Goal: Task Accomplishment & Management: Manage account settings

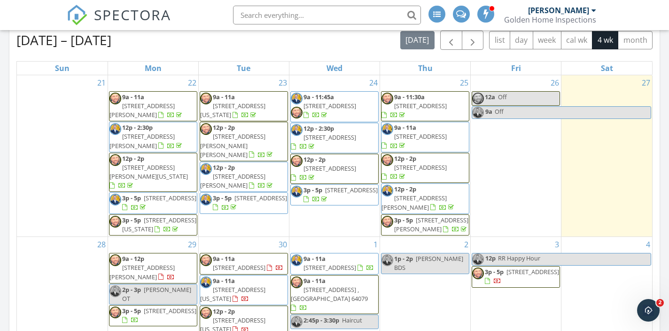
scroll to position [973, 669]
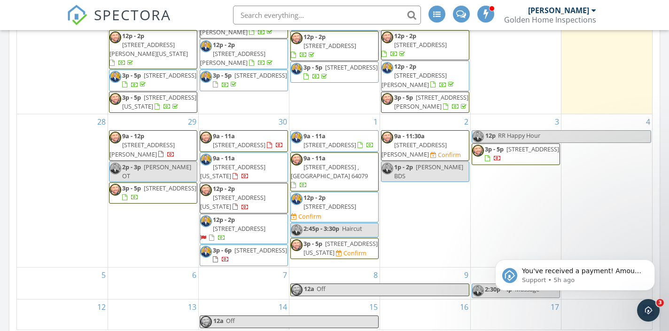
scroll to position [27, 0]
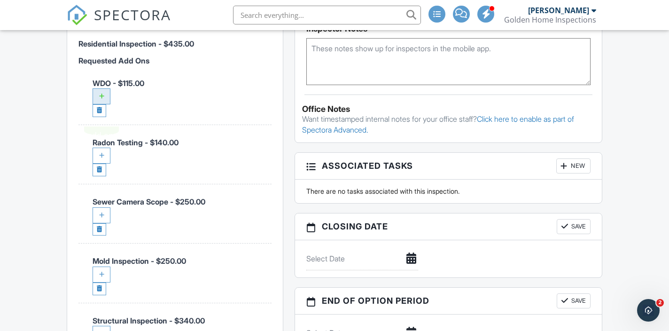
click at [105, 104] on div at bounding box center [102, 96] width 18 height 16
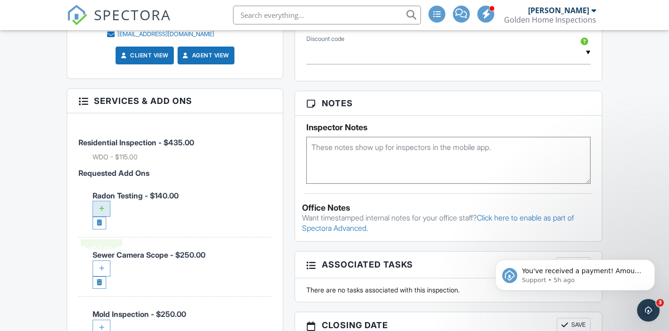
click at [105, 217] on div at bounding box center [102, 209] width 18 height 16
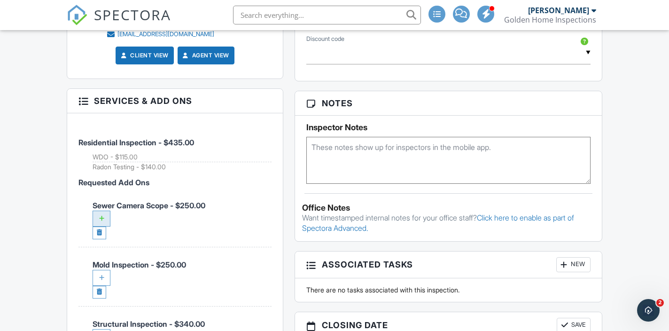
click at [103, 226] on div at bounding box center [102, 218] width 18 height 16
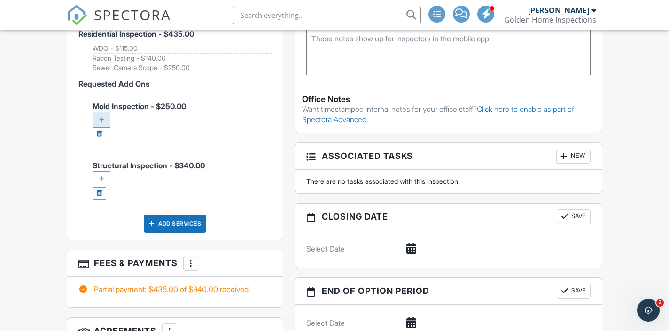
click at [98, 128] on div at bounding box center [102, 120] width 18 height 16
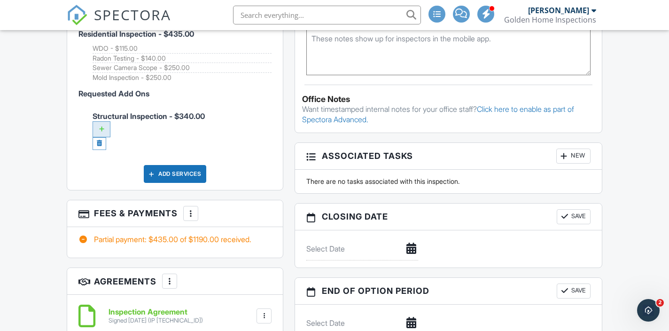
click at [107, 137] on div at bounding box center [102, 129] width 18 height 16
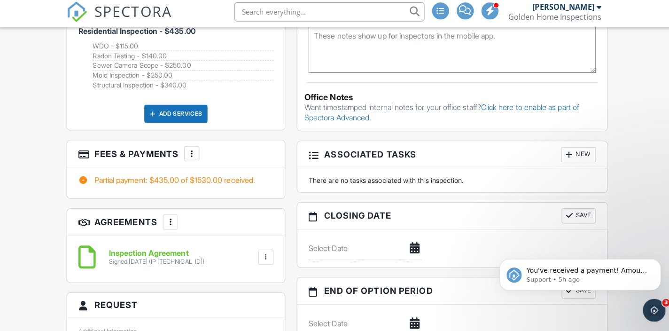
scroll to position [773, 0]
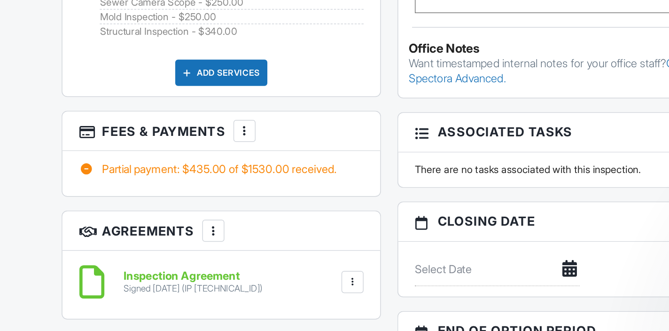
click at [45, 199] on div "Dashboard Templates Contacts Metrics Automations Advanced Settings Support Cent…" at bounding box center [334, 239] width 669 height 1964
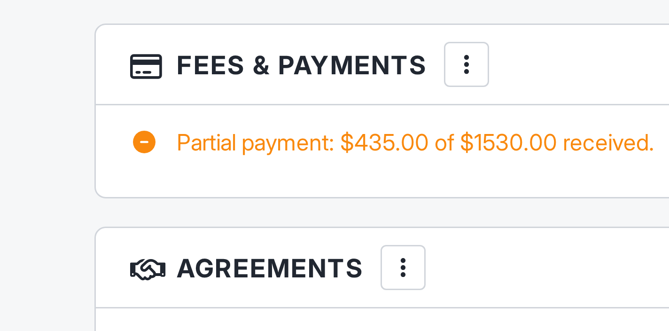
click at [52, 211] on div "Dashboard Templates Contacts Metrics Automations Advanced Settings Support Cent…" at bounding box center [334, 239] width 669 height 1964
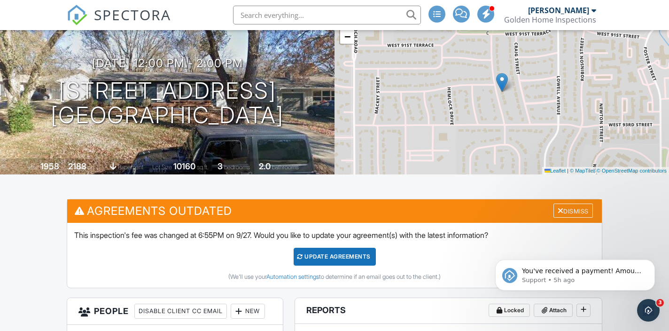
scroll to position [0, 0]
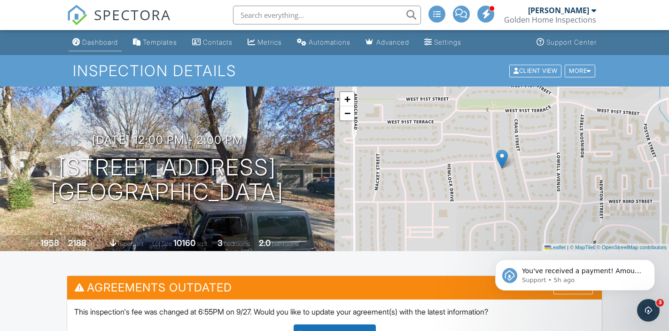
click at [114, 44] on div "Dashboard" at bounding box center [100, 42] width 36 height 8
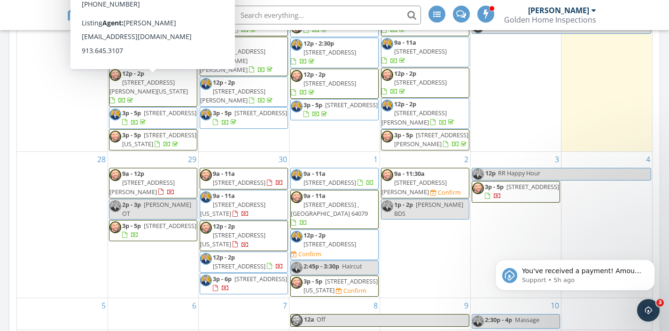
scroll to position [510, 0]
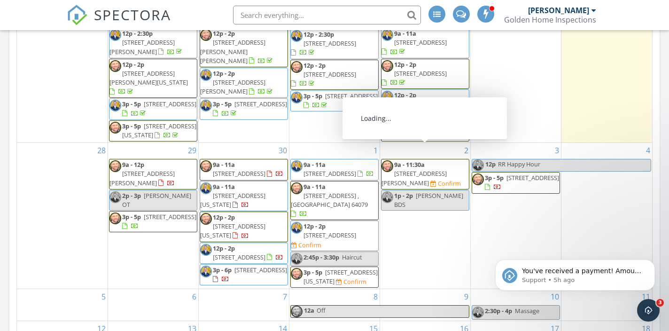
click at [430, 168] on span "9a - 11:30a [STREET_ADDRESS][PERSON_NAME] Confirm" at bounding box center [424, 174] width 87 height 28
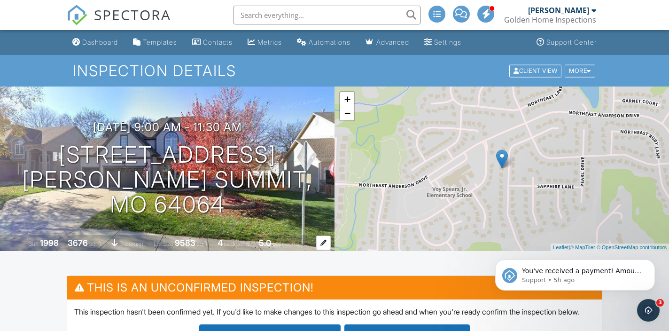
click at [75, 242] on div "3676" at bounding box center [78, 243] width 20 height 10
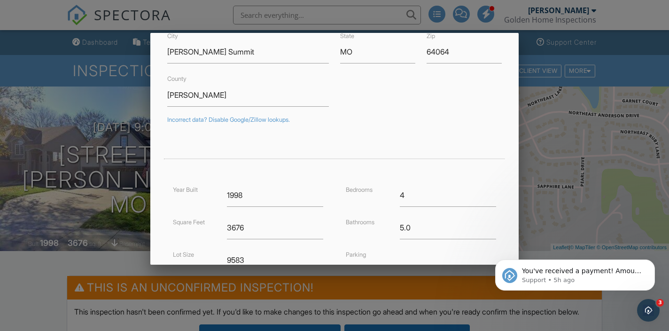
scroll to position [116, 0]
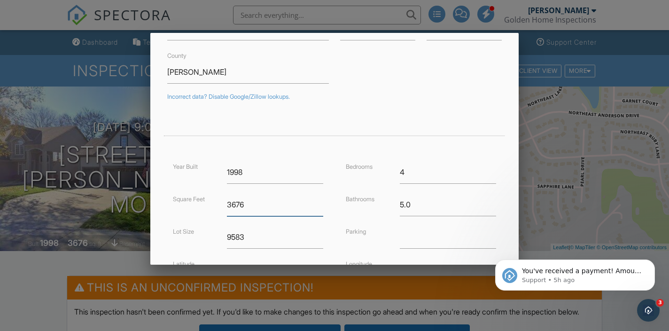
click at [281, 208] on input "3676" at bounding box center [275, 204] width 96 height 23
type input "3902"
click at [340, 219] on div "Bedrooms 4 Bathrooms 5.0 Parking Longitude -94.370043" at bounding box center [420, 226] width 173 height 130
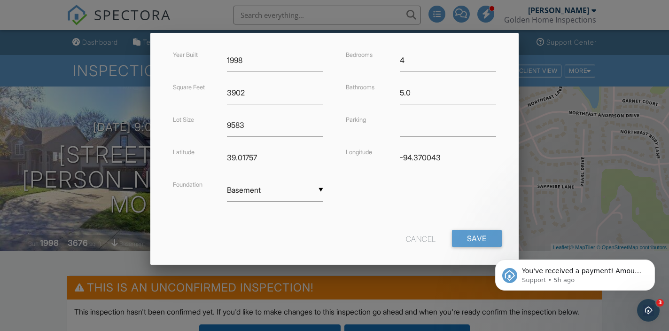
scroll to position [233, 0]
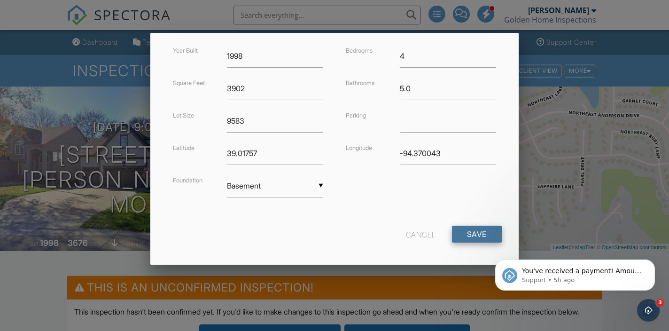
click at [466, 233] on input "Save" at bounding box center [477, 233] width 50 height 17
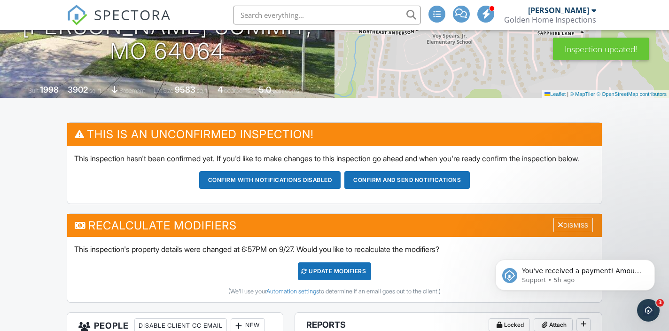
scroll to position [152, 0]
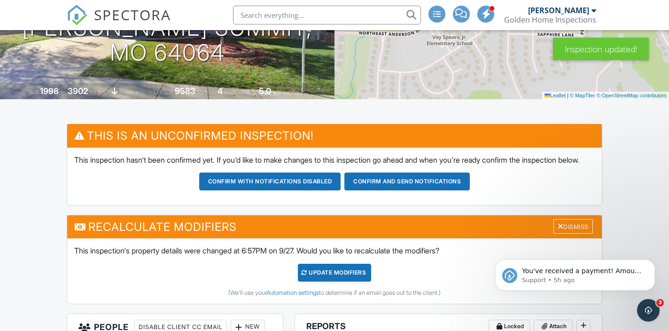
click at [345, 278] on div "UPDATE Modifiers" at bounding box center [335, 273] width 74 height 18
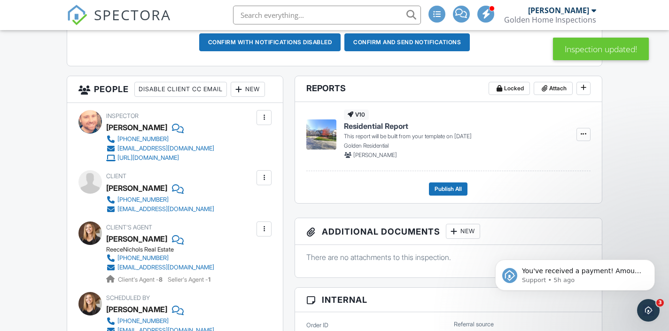
click at [231, 97] on div "New" at bounding box center [248, 89] width 34 height 15
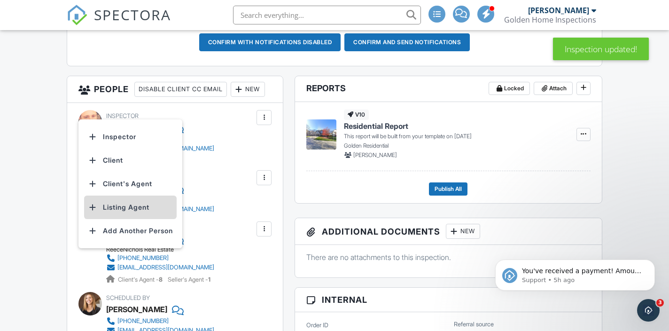
click at [150, 212] on li "Listing Agent" at bounding box center [130, 206] width 93 height 23
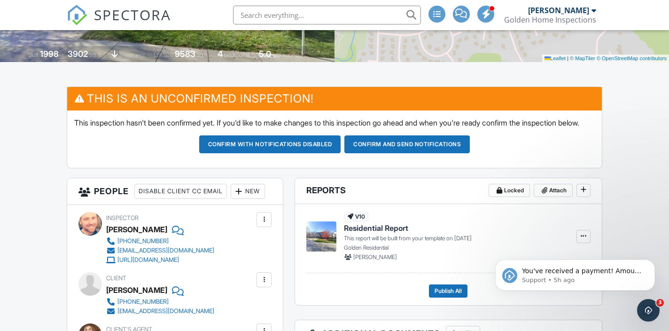
scroll to position [192, 0]
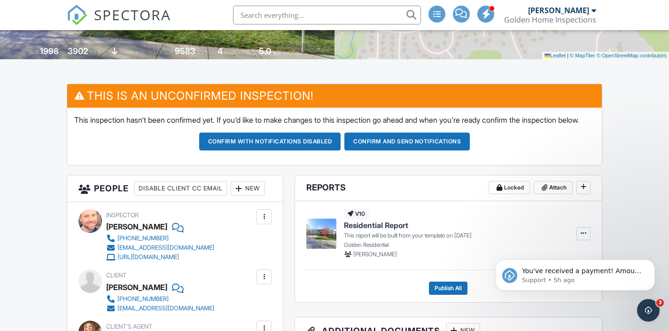
click at [408, 150] on button "Confirm and send notifications" at bounding box center [406, 141] width 125 height 18
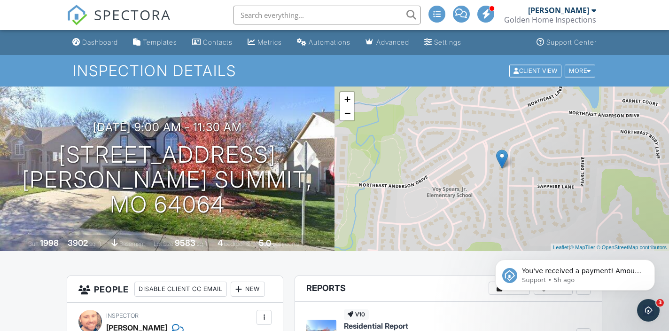
click at [93, 50] on link "Dashboard" at bounding box center [95, 42] width 53 height 17
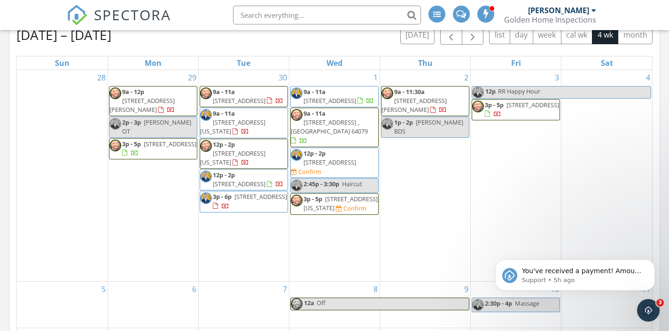
scroll to position [427, 0]
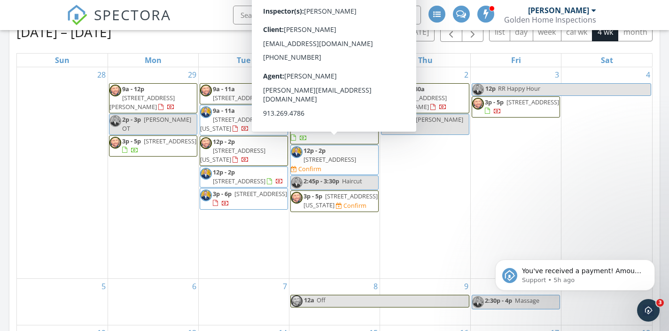
click at [346, 155] on span "[STREET_ADDRESS]" at bounding box center [329, 159] width 53 height 8
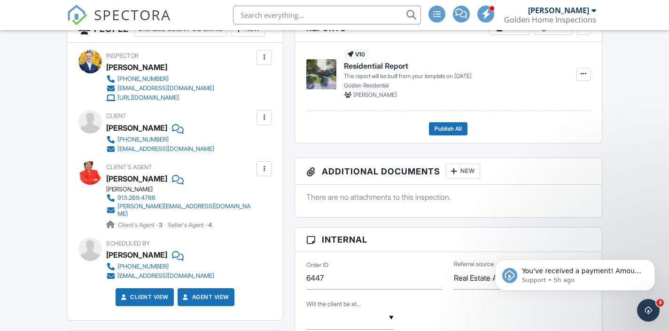
scroll to position [350, 0]
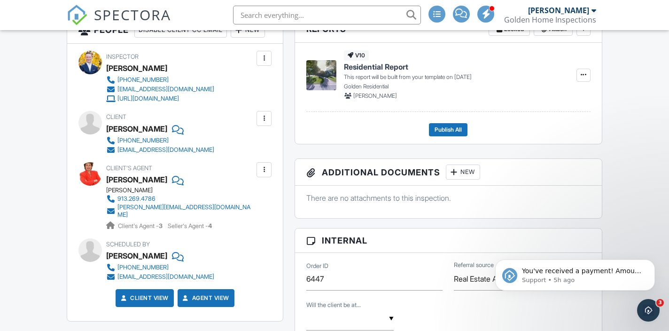
click at [231, 38] on div "New" at bounding box center [248, 30] width 34 height 15
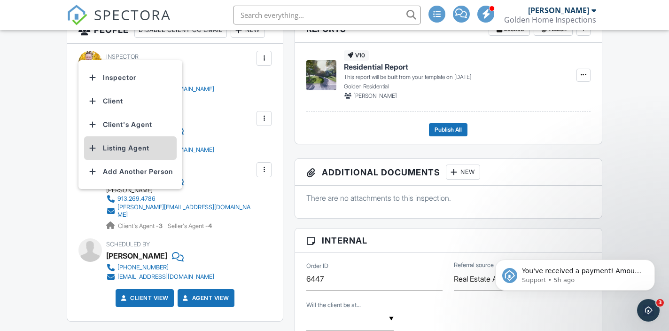
click at [133, 160] on li "Listing Agent" at bounding box center [130, 147] width 93 height 23
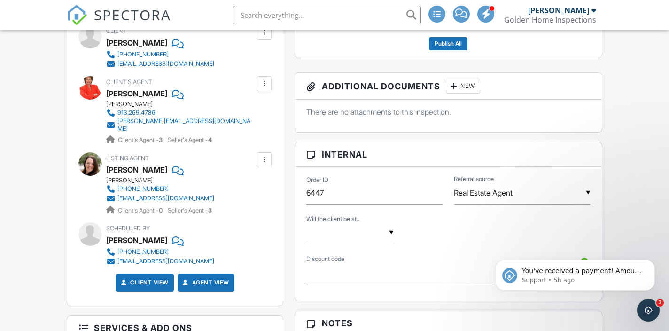
click at [357, 240] on input "text" at bounding box center [349, 232] width 87 height 23
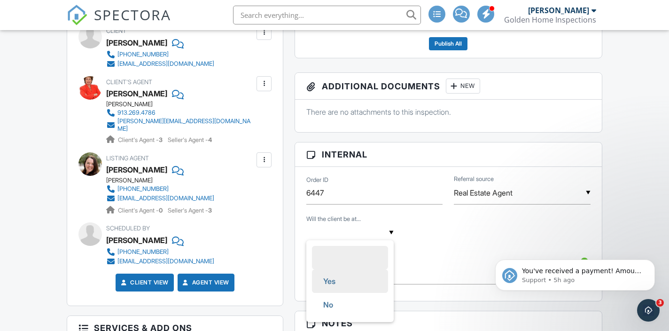
click at [351, 285] on li "Yes" at bounding box center [350, 280] width 76 height 23
type input "Yes"
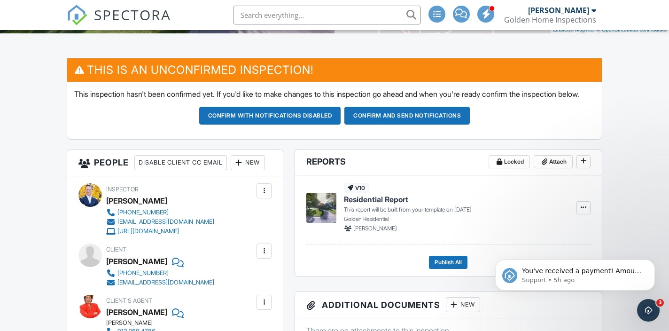
scroll to position [215, 0]
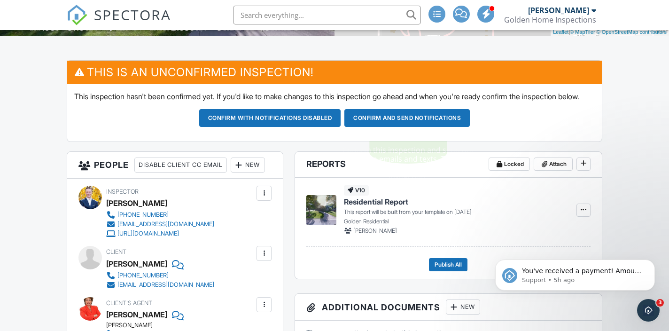
click at [437, 127] on button "Confirm and send notifications" at bounding box center [406, 118] width 125 height 18
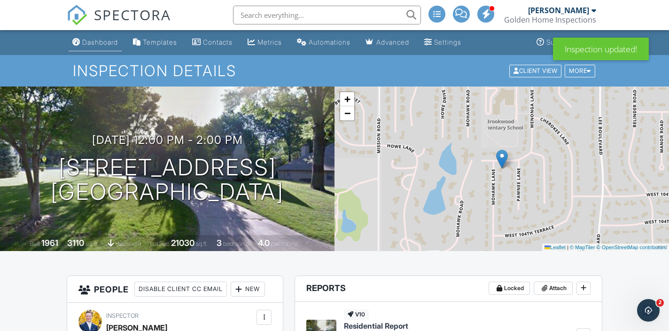
click at [106, 40] on div "Dashboard" at bounding box center [100, 42] width 36 height 8
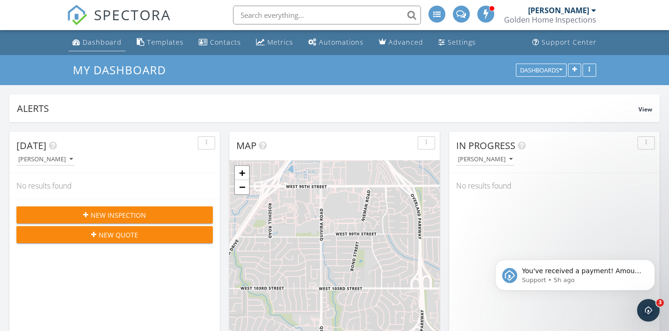
click at [93, 45] on div "Dashboard" at bounding box center [102, 42] width 39 height 9
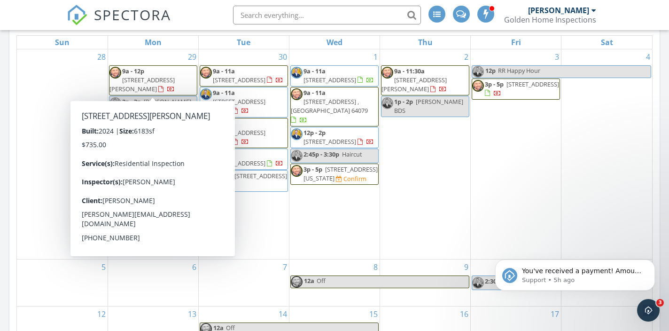
scroll to position [448, 0]
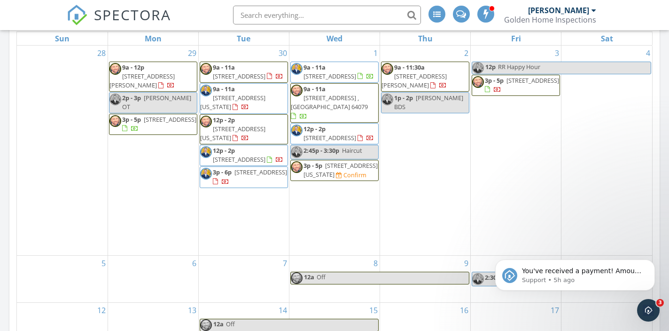
click at [328, 171] on span "3p - 5p [STREET_ADDRESS][US_STATE] Confirm" at bounding box center [334, 170] width 87 height 18
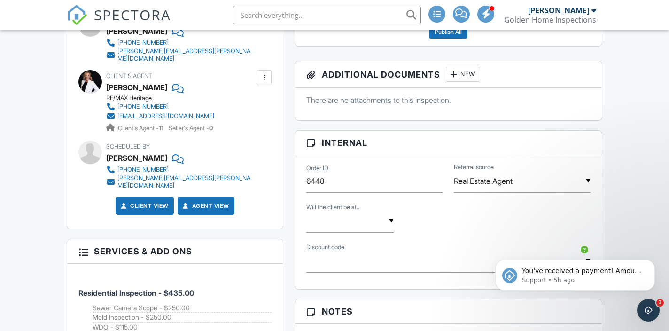
scroll to position [450, 0]
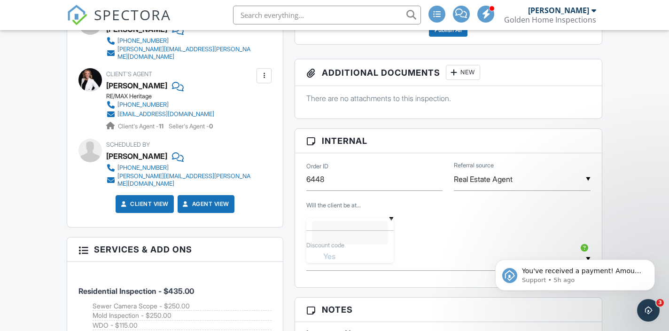
click at [347, 225] on input "text" at bounding box center [349, 219] width 87 height 23
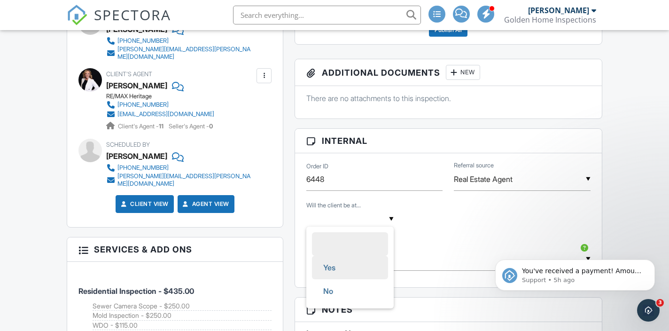
click at [346, 269] on li "Yes" at bounding box center [350, 267] width 76 height 23
type input "Yes"
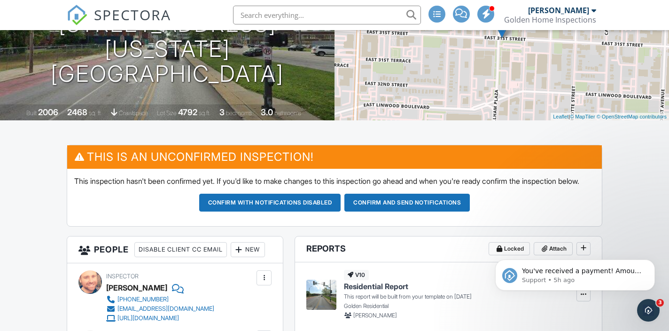
scroll to position [135, 0]
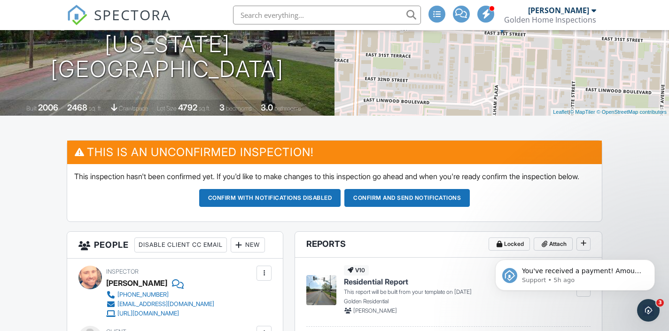
click at [427, 203] on button "Confirm and send notifications" at bounding box center [406, 198] width 125 height 18
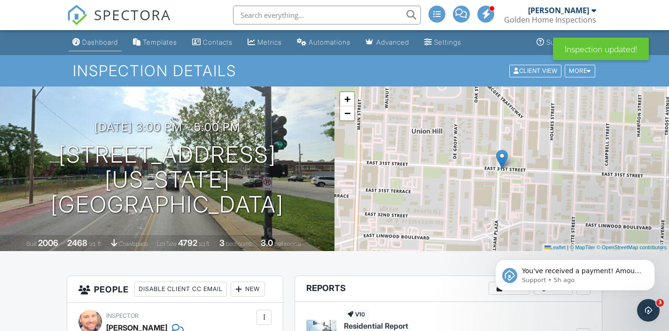
click at [91, 46] on div "Dashboard" at bounding box center [100, 42] width 36 height 8
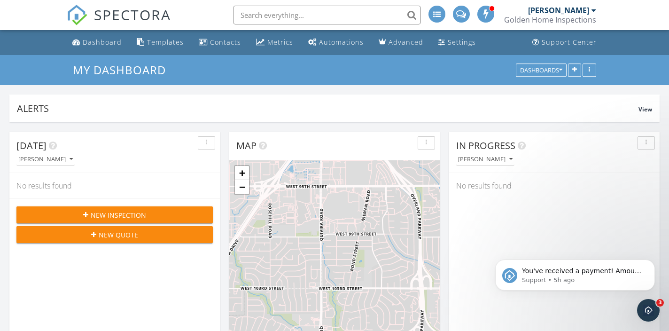
click at [104, 41] on div "Dashboard" at bounding box center [102, 42] width 39 height 9
click at [100, 45] on div "Dashboard" at bounding box center [102, 42] width 39 height 9
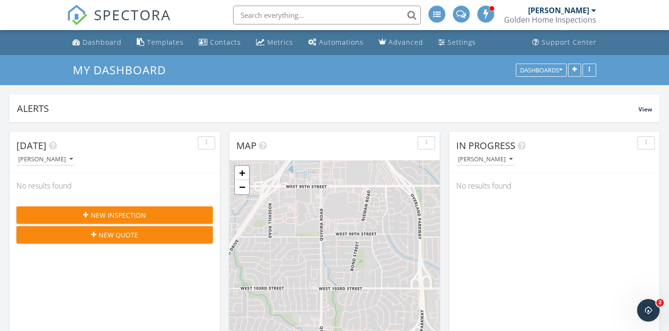
scroll to position [973, 669]
